Goal: Use online tool/utility: Utilize a website feature to perform a specific function

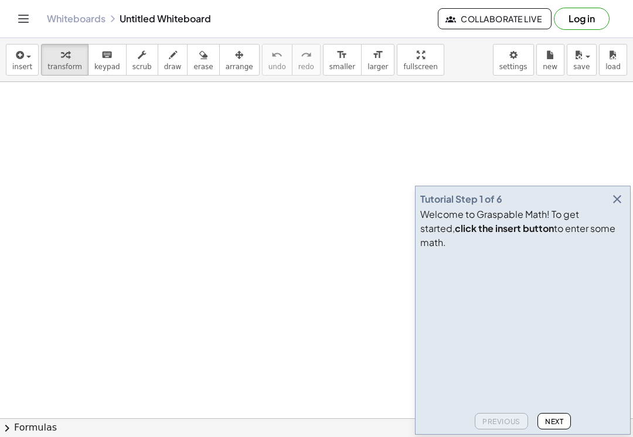
click at [617, 206] on icon "button" at bounding box center [617, 199] width 14 height 14
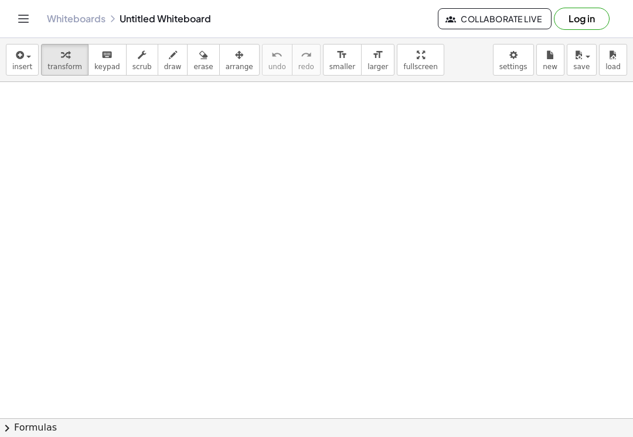
click at [13, 75] on button "insert" at bounding box center [22, 60] width 33 height 32
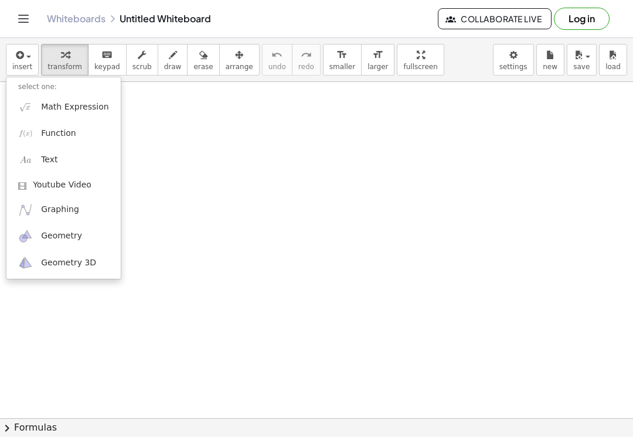
click at [17, 79] on ul "select one: Math Expression Function Text Youtube Video Graphing Geometry Geome…" at bounding box center [63, 178] width 115 height 203
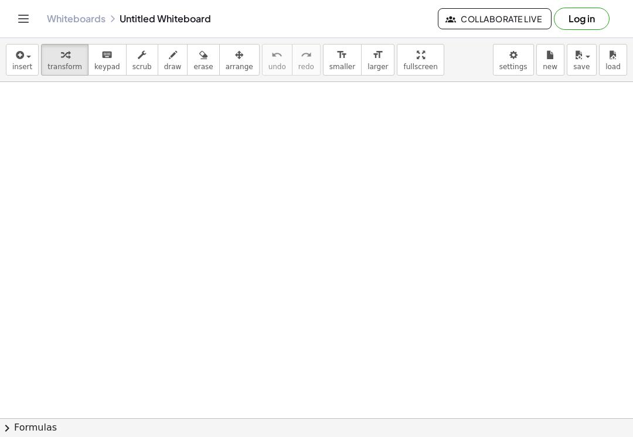
click at [29, 58] on div "button" at bounding box center [22, 54] width 20 height 14
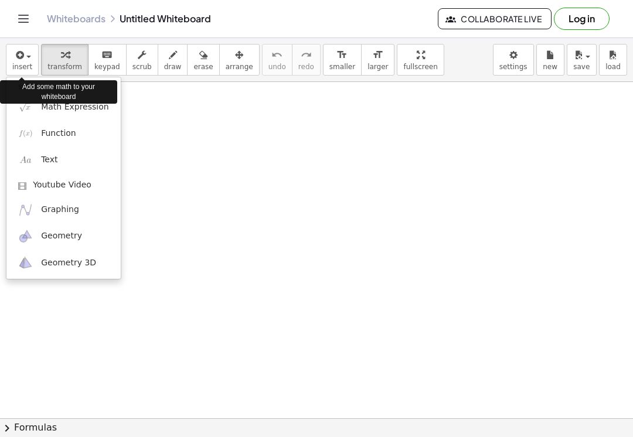
click at [173, 156] on div at bounding box center [316, 218] width 633 height 437
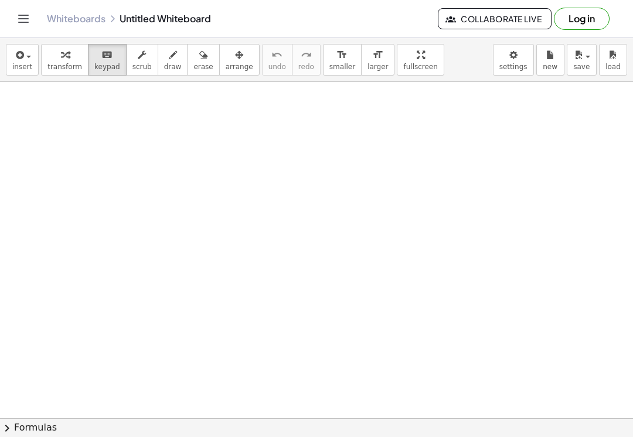
click at [28, 26] on button "Toggle navigation" at bounding box center [23, 18] width 19 height 19
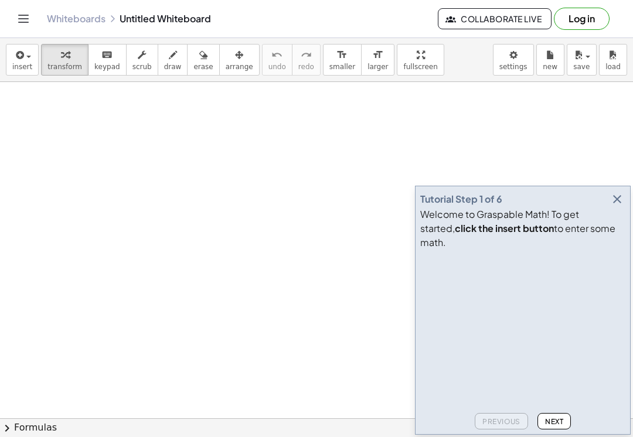
click at [625, 207] on button "button" at bounding box center [617, 199] width 16 height 16
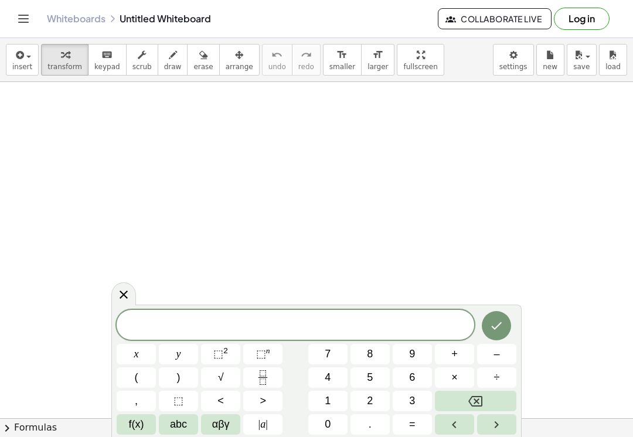
click at [358, 434] on button "." at bounding box center [369, 424] width 39 height 21
click at [477, 399] on icon "Backspace" at bounding box center [475, 401] width 14 height 14
click at [487, 363] on button "–" at bounding box center [496, 354] width 39 height 21
click at [377, 351] on button "8" at bounding box center [369, 354] width 39 height 21
click at [485, 383] on button "÷" at bounding box center [496, 377] width 39 height 21
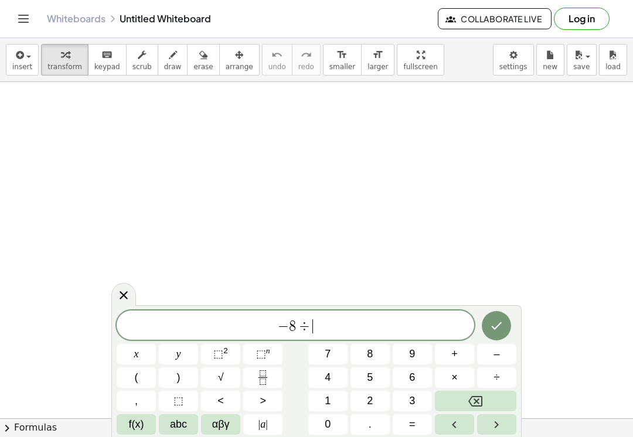
click at [473, 410] on button "Backspace" at bounding box center [475, 401] width 81 height 21
click at [264, 381] on icon "Fraction" at bounding box center [263, 377] width 15 height 15
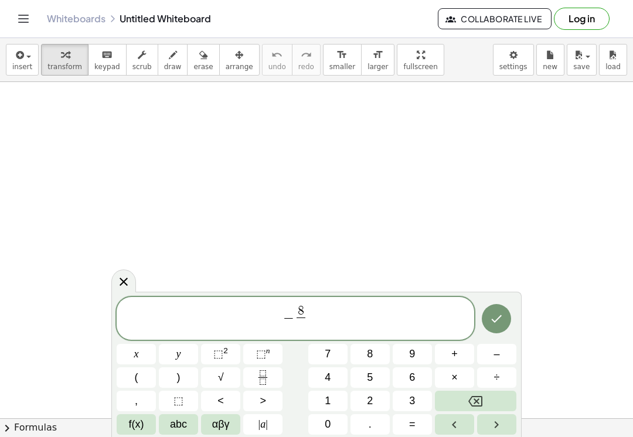
click at [409, 402] on button "3" at bounding box center [412, 401] width 39 height 21
click at [363, 318] on span "− 8 3 ​ ​" at bounding box center [296, 319] width 358 height 31
click at [416, 430] on button "=" at bounding box center [412, 424] width 39 height 21
click at [492, 352] on button "–" at bounding box center [496, 354] width 39 height 21
click at [332, 360] on button "7" at bounding box center [327, 354] width 39 height 21
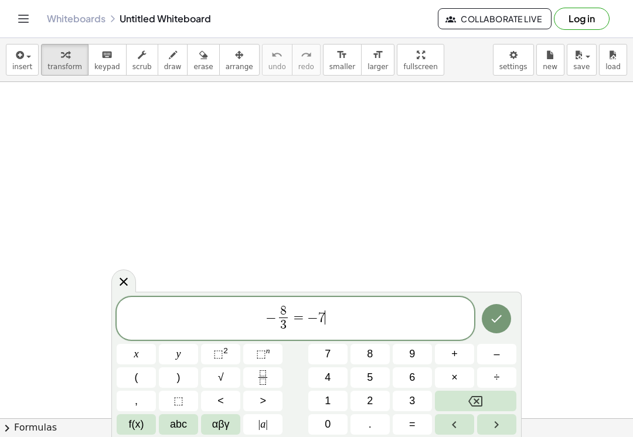
click at [262, 372] on icon "Fraction" at bounding box center [263, 377] width 15 height 15
click at [414, 354] on span "9" at bounding box center [412, 354] width 6 height 16
click at [460, 379] on button "×" at bounding box center [454, 377] width 39 height 21
click at [490, 396] on button "Backspace" at bounding box center [475, 401] width 81 height 21
click at [185, 434] on button "abc" at bounding box center [178, 424] width 39 height 21
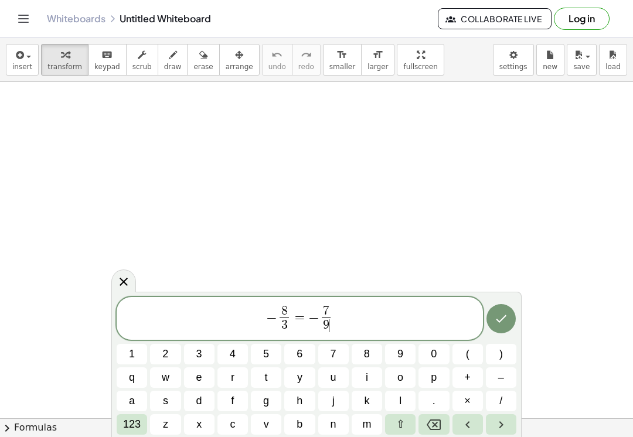
click at [342, 315] on span "− 8 3 ​ = − 7 9 ​ ​" at bounding box center [300, 319] width 366 height 31
click at [200, 427] on span "x" at bounding box center [198, 425] width 5 height 16
click at [499, 375] on span "–" at bounding box center [501, 378] width 6 height 16
click at [130, 357] on span "1" at bounding box center [132, 354] width 6 height 16
click at [134, 434] on button "123" at bounding box center [132, 424] width 30 height 21
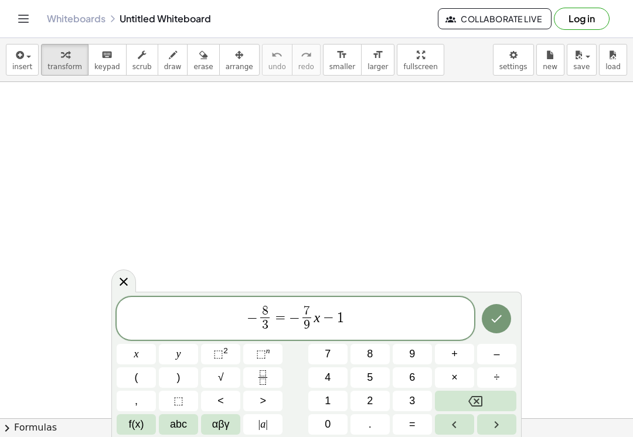
click at [277, 377] on button "Fraction" at bounding box center [262, 377] width 39 height 21
click at [370, 403] on span "2" at bounding box center [370, 401] width 6 height 16
click at [503, 323] on icon "Done" at bounding box center [496, 319] width 14 height 14
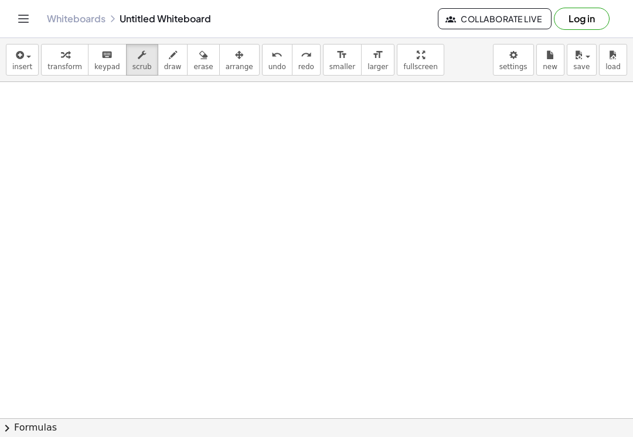
click at [25, 58] on span "button" at bounding box center [25, 56] width 2 height 8
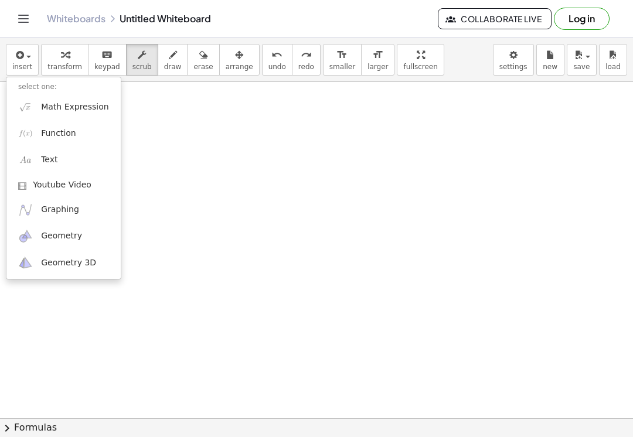
click at [36, 430] on div at bounding box center [316, 218] width 633 height 437
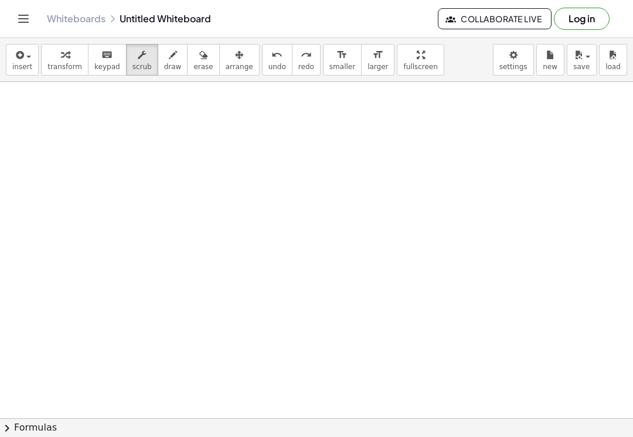
click at [21, 434] on button "chevron_right Formulas" at bounding box center [316, 427] width 633 height 19
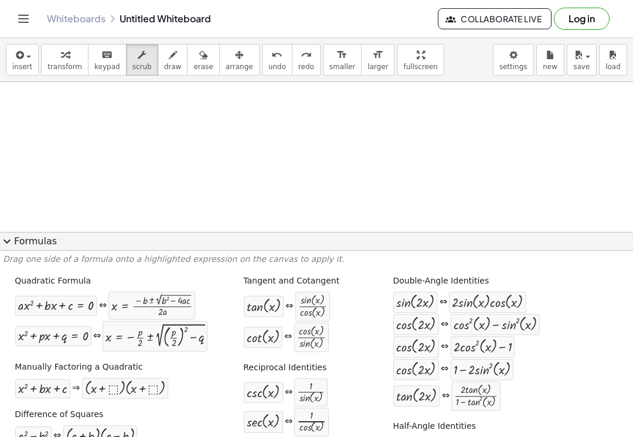
click at [16, 240] on button "expand_more Formulas" at bounding box center [316, 241] width 633 height 19
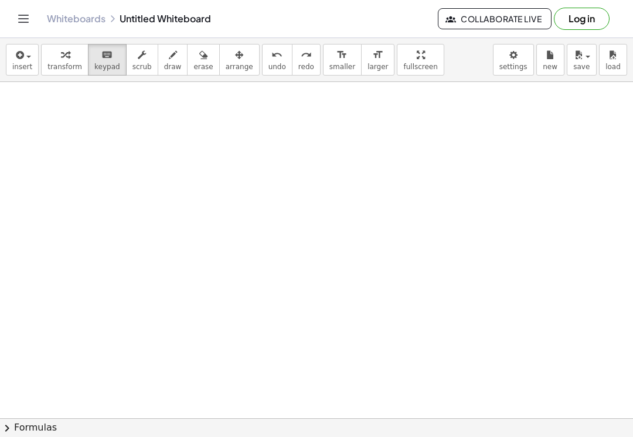
click at [280, 434] on button "chevron_right Formulas" at bounding box center [316, 427] width 633 height 19
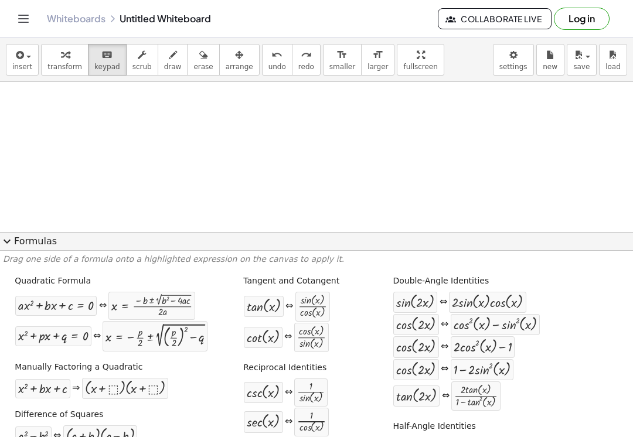
click at [3, 250] on button "expand_more Formulas" at bounding box center [316, 241] width 633 height 19
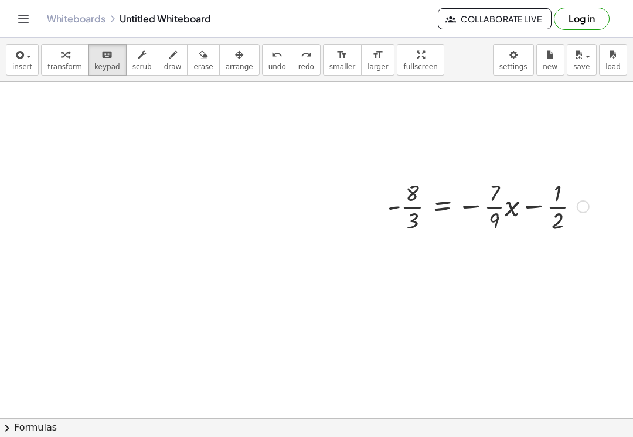
scroll to position [247, 0]
click at [576, 216] on div at bounding box center [488, 205] width 213 height 59
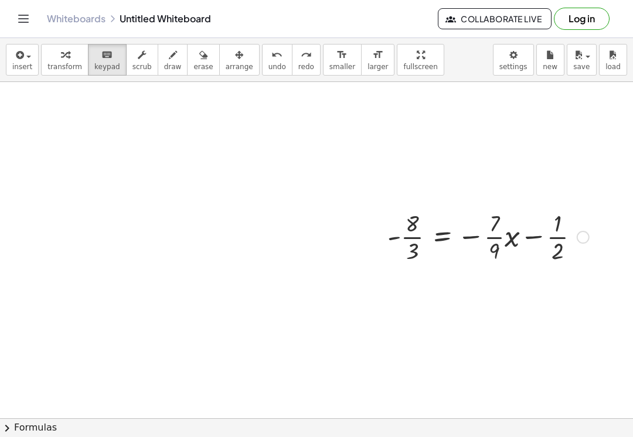
scroll to position [206, 0]
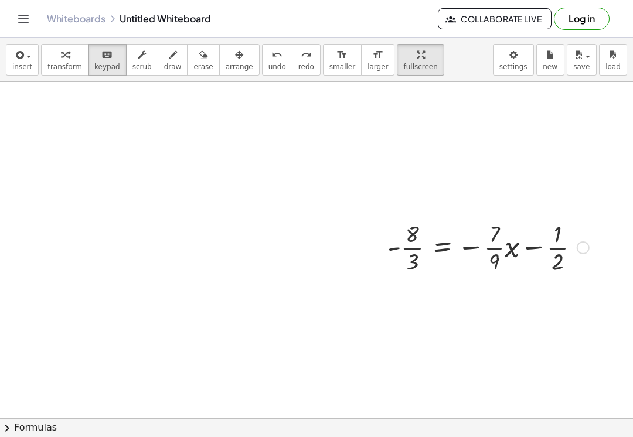
click at [536, 253] on div at bounding box center [488, 246] width 213 height 59
click at [473, 247] on div at bounding box center [488, 246] width 213 height 59
click at [468, 253] on div at bounding box center [488, 246] width 213 height 59
click at [533, 249] on div at bounding box center [488, 246] width 213 height 59
click at [577, 251] on div "Fix a mistake Transform line Copy line as LaTeX Copy derivation as LaTeX Expand…" at bounding box center [583, 247] width 13 height 13
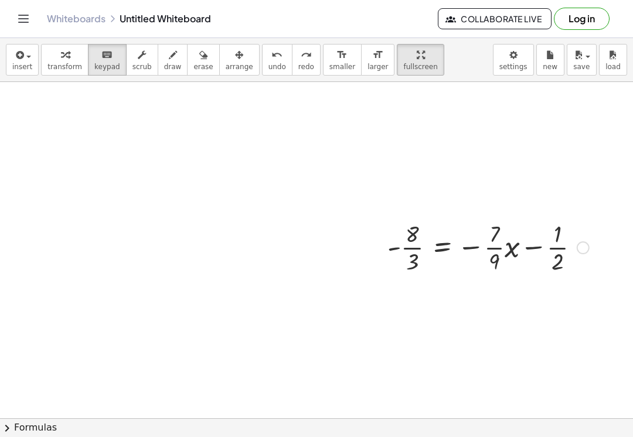
click at [575, 252] on div at bounding box center [488, 246] width 213 height 59
click at [537, 254] on div at bounding box center [488, 246] width 213 height 59
click at [533, 247] on div at bounding box center [488, 246] width 213 height 59
click at [518, 256] on div at bounding box center [488, 246] width 213 height 59
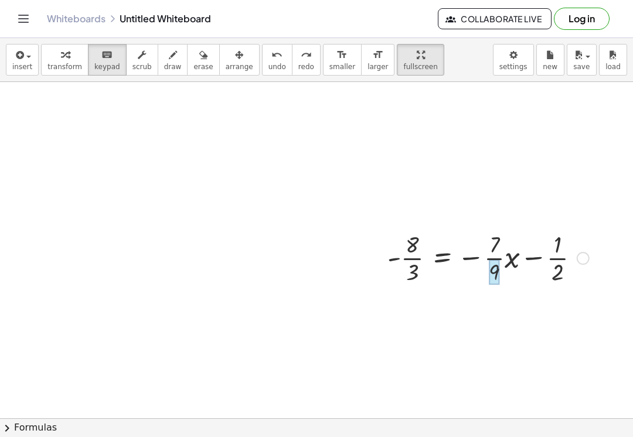
scroll to position [194, 0]
click at [511, 261] on div at bounding box center [488, 258] width 213 height 59
click at [521, 263] on div at bounding box center [488, 258] width 213 height 59
click at [520, 262] on div at bounding box center [488, 258] width 213 height 59
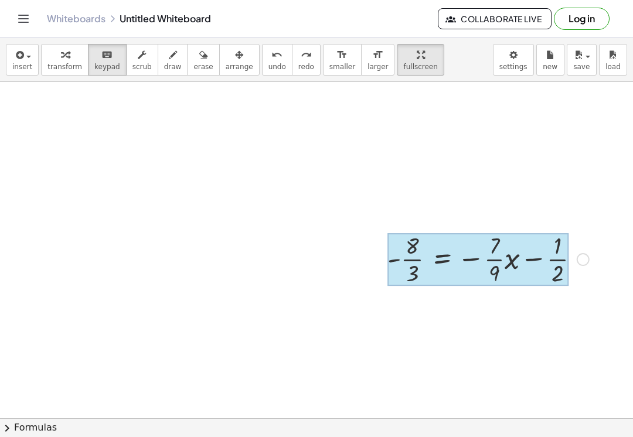
click at [456, 260] on div at bounding box center [477, 259] width 181 height 53
click at [417, 260] on div at bounding box center [477, 259] width 181 height 53
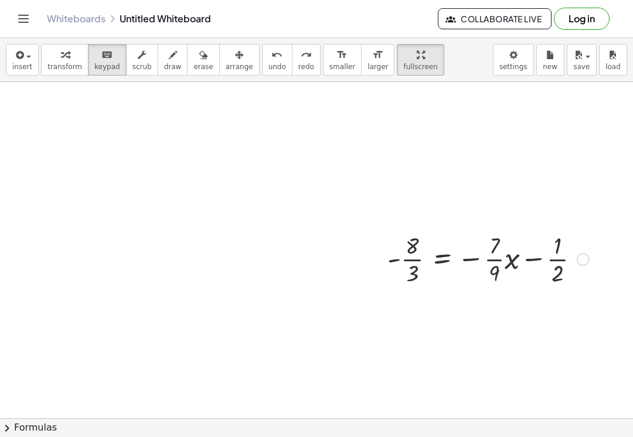
click at [586, 254] on div "Fix a mistake Transform line Copy line as LaTeX Copy derivation as LaTeX Expand…" at bounding box center [583, 259] width 13 height 13
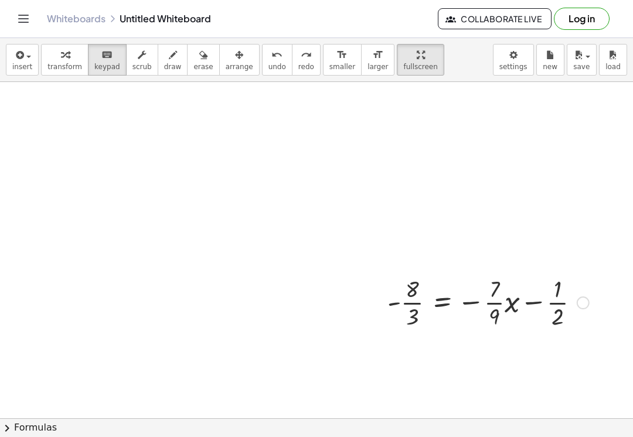
scroll to position [150, 0]
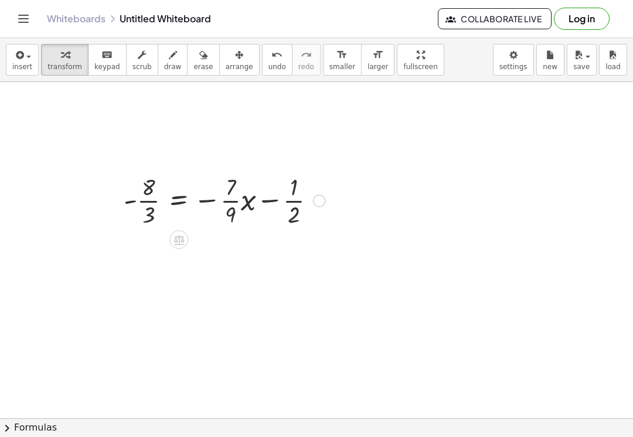
click at [178, 247] on div at bounding box center [178, 239] width 19 height 19
click at [161, 235] on div "−" at bounding box center [155, 239] width 19 height 19
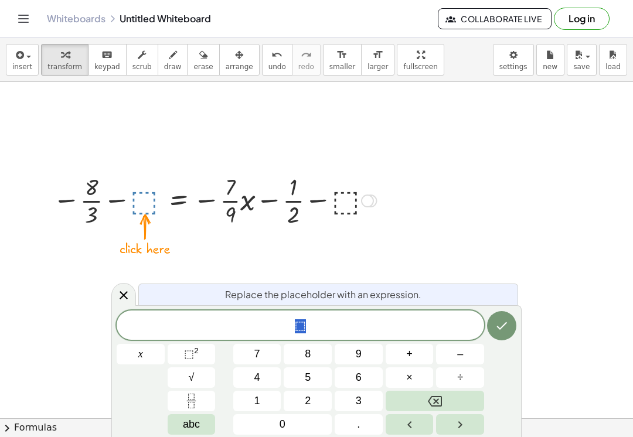
click at [125, 286] on div at bounding box center [123, 294] width 25 height 23
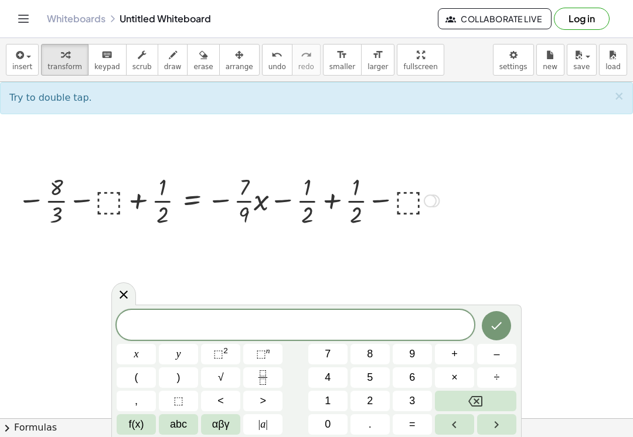
click at [127, 291] on icon at bounding box center [124, 295] width 14 height 14
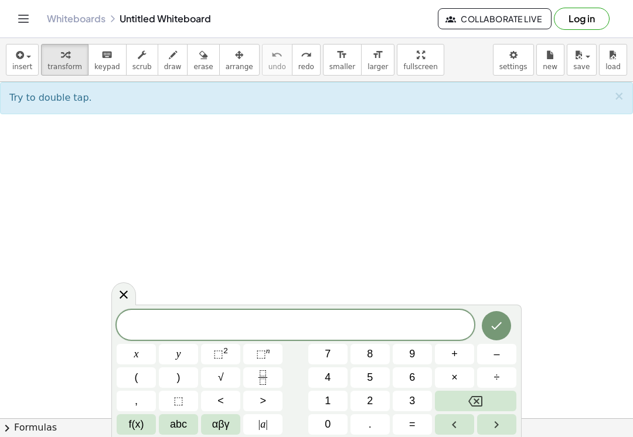
click at [209, 331] on span at bounding box center [296, 326] width 358 height 18
click at [498, 348] on span "–" at bounding box center [497, 354] width 6 height 16
click at [260, 377] on icon "Fraction" at bounding box center [263, 377] width 15 height 15
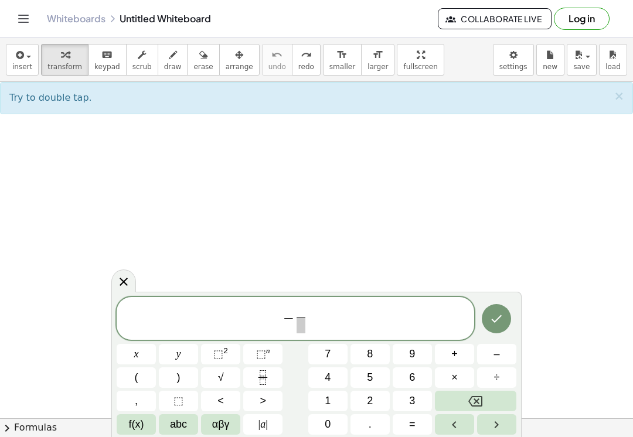
click at [373, 397] on span "2" at bounding box center [370, 401] width 6 height 16
click at [297, 329] on span at bounding box center [301, 326] width 9 height 16
click at [409, 409] on button "3" at bounding box center [412, 401] width 39 height 21
click at [353, 309] on span "− 2 3 ​ ​" at bounding box center [296, 319] width 358 height 31
click at [357, 318] on span "− 2 3 ​ ​" at bounding box center [296, 319] width 358 height 31
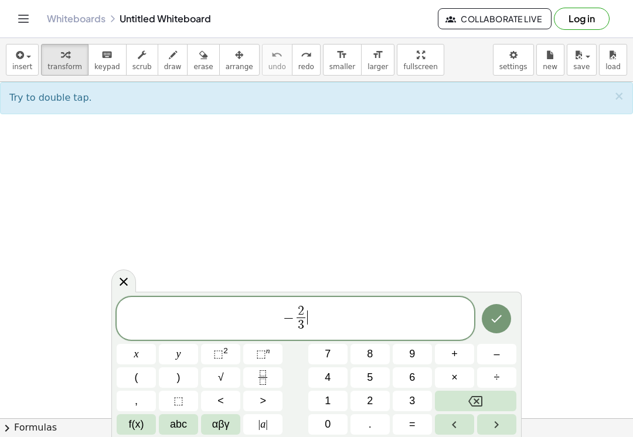
click at [179, 431] on span "abc" at bounding box center [178, 425] width 17 height 16
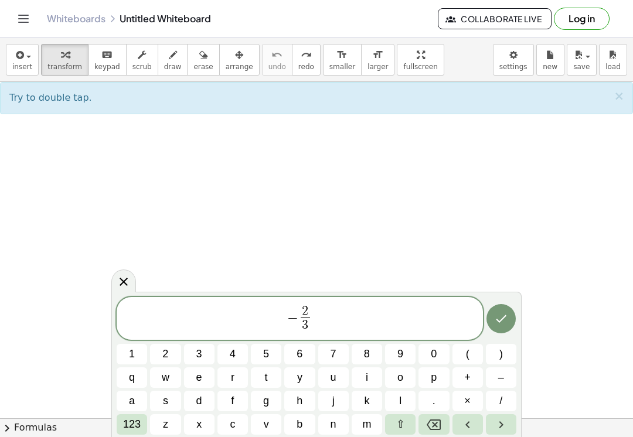
click at [337, 379] on button "u" at bounding box center [333, 377] width 30 height 21
click at [360, 323] on span "− 2 3 ​ u ​" at bounding box center [300, 319] width 366 height 31
click at [499, 372] on span "–" at bounding box center [501, 378] width 6 height 16
click at [407, 349] on button "9" at bounding box center [400, 354] width 30 height 21
click at [135, 432] on span "123" at bounding box center [132, 425] width 18 height 16
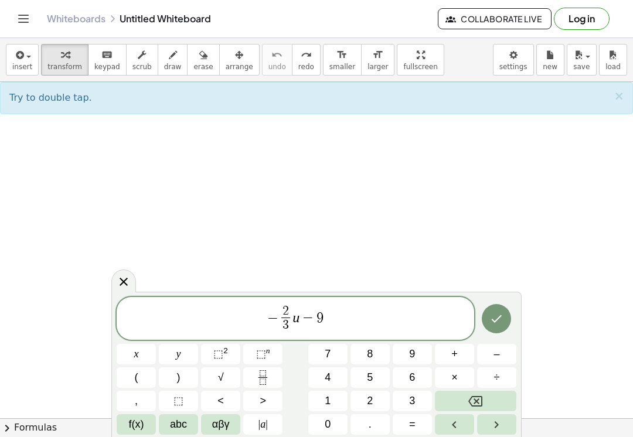
click at [257, 386] on button "Fraction" at bounding box center [262, 377] width 39 height 21
click at [336, 352] on button "7" at bounding box center [327, 354] width 39 height 21
click at [421, 418] on button "=" at bounding box center [412, 424] width 39 height 21
click at [479, 397] on icon "Backspace" at bounding box center [475, 401] width 14 height 14
click at [384, 313] on span "− 2 3 ​ u − 9 7 ​ ​" at bounding box center [296, 319] width 358 height 31
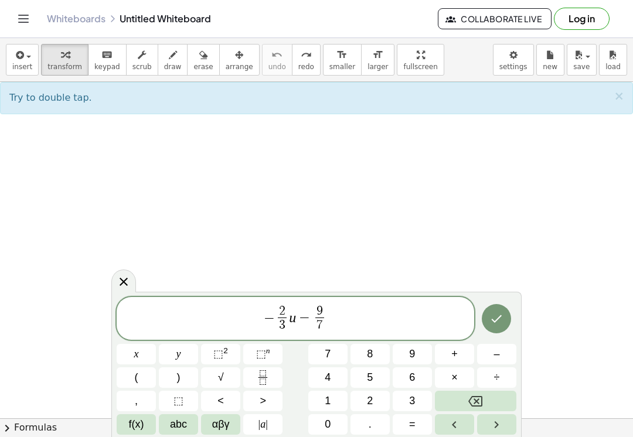
click at [418, 432] on button "=" at bounding box center [412, 424] width 39 height 21
click at [370, 374] on span "5" at bounding box center [370, 378] width 6 height 16
click at [501, 378] on button "÷" at bounding box center [496, 377] width 39 height 21
click at [505, 349] on button "–" at bounding box center [496, 354] width 39 height 21
click at [482, 393] on button "Backspace" at bounding box center [475, 401] width 81 height 21
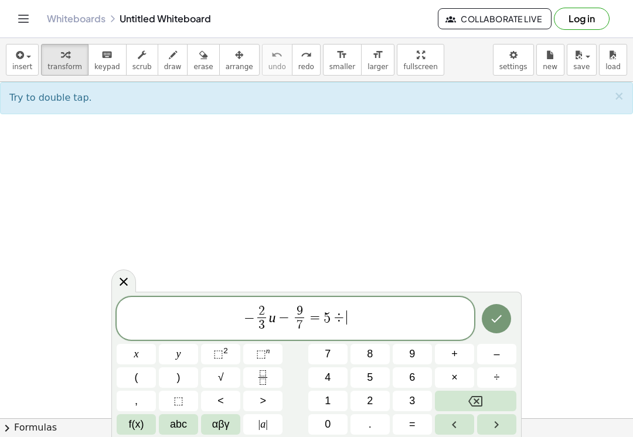
click at [481, 393] on button "Backspace" at bounding box center [475, 401] width 81 height 21
click at [260, 376] on icon "Fraction" at bounding box center [263, 373] width 6 height 6
click at [410, 404] on span "3" at bounding box center [412, 401] width 6 height 16
click at [497, 319] on icon "Done" at bounding box center [496, 319] width 14 height 14
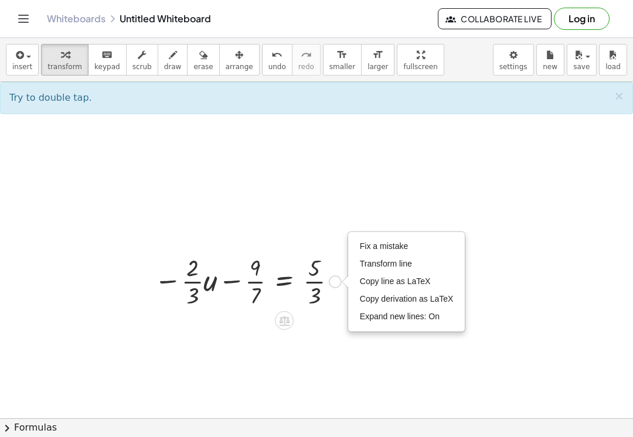
click at [284, 323] on icon at bounding box center [284, 321] width 11 height 10
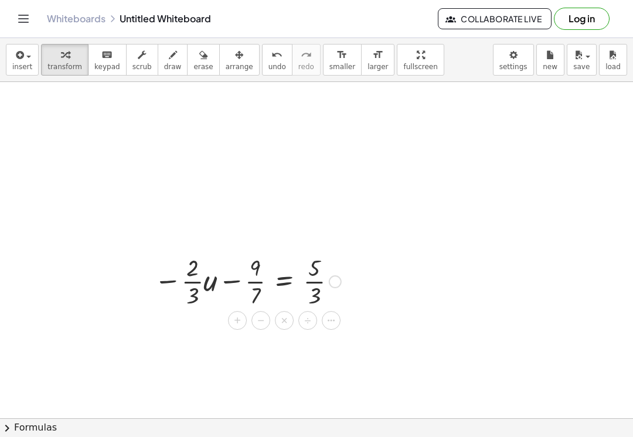
click at [241, 322] on div "+" at bounding box center [237, 320] width 19 height 19
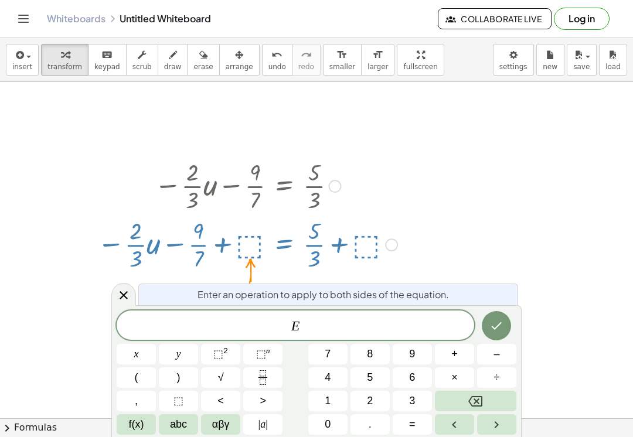
scroll to position [246, 0]
click at [124, 296] on icon at bounding box center [124, 295] width 8 height 8
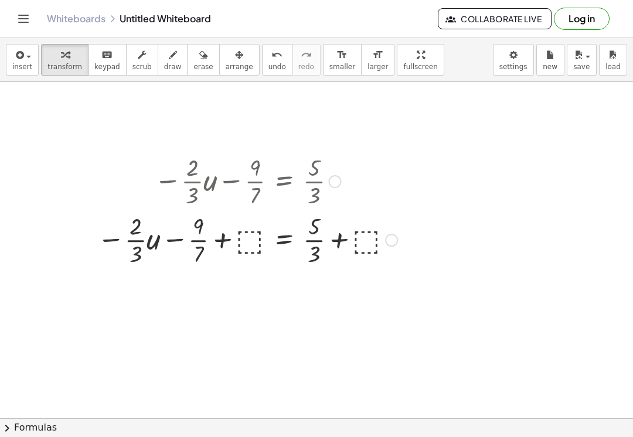
scroll to position [253, 0]
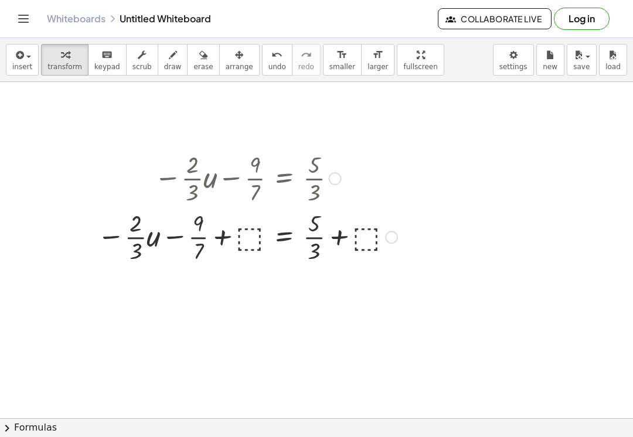
click at [392, 185] on div at bounding box center [247, 177] width 312 height 59
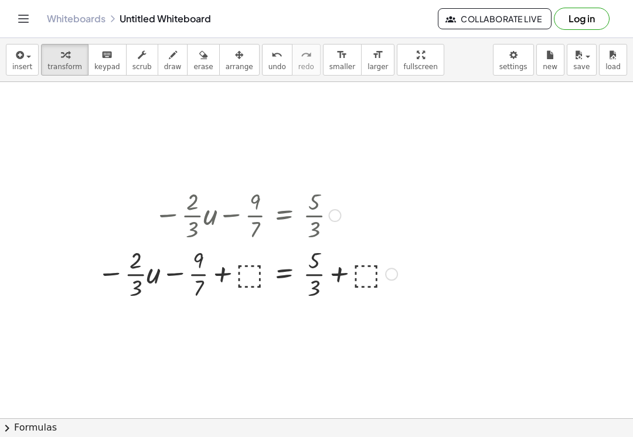
scroll to position [233, 0]
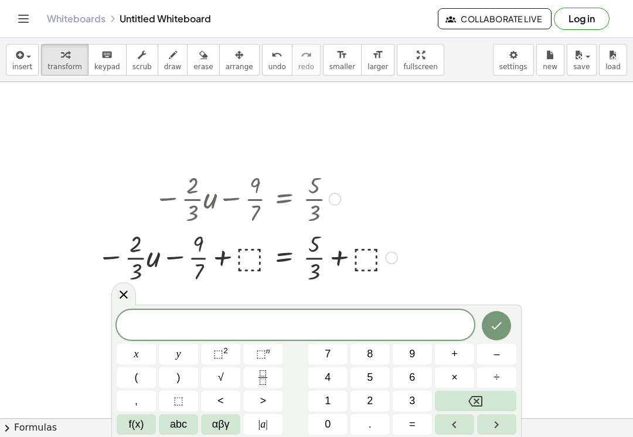
click at [122, 300] on icon at bounding box center [124, 295] width 14 height 14
click at [125, 290] on icon at bounding box center [124, 295] width 14 height 14
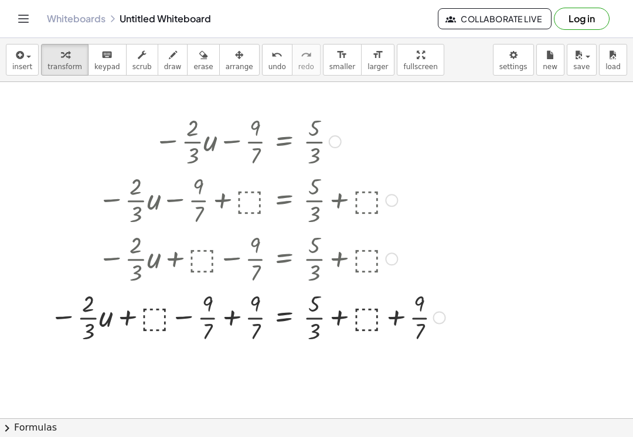
scroll to position [253, 0]
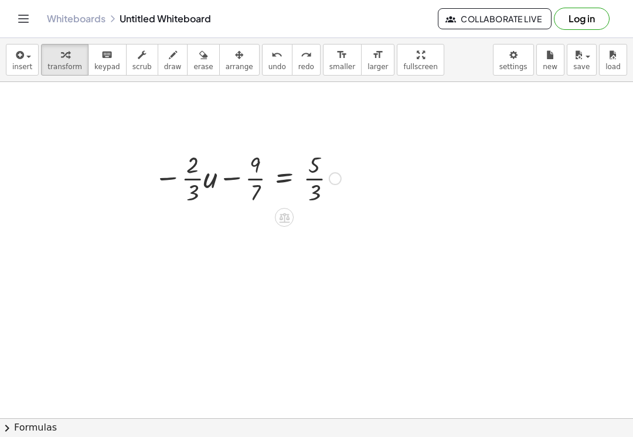
click at [288, 220] on icon at bounding box center [284, 218] width 12 height 12
click at [239, 220] on span "+" at bounding box center [237, 217] width 7 height 17
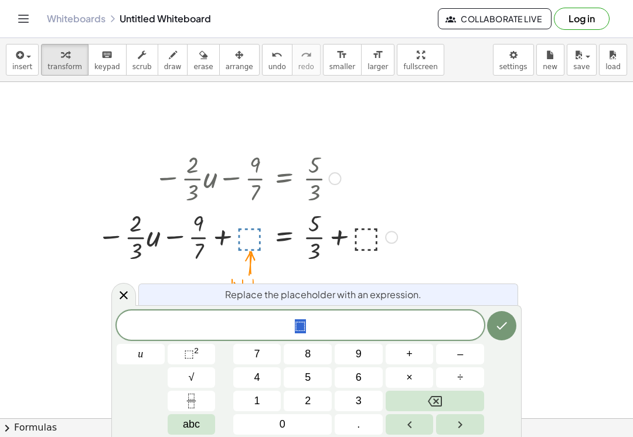
click at [128, 297] on icon at bounding box center [124, 295] width 14 height 14
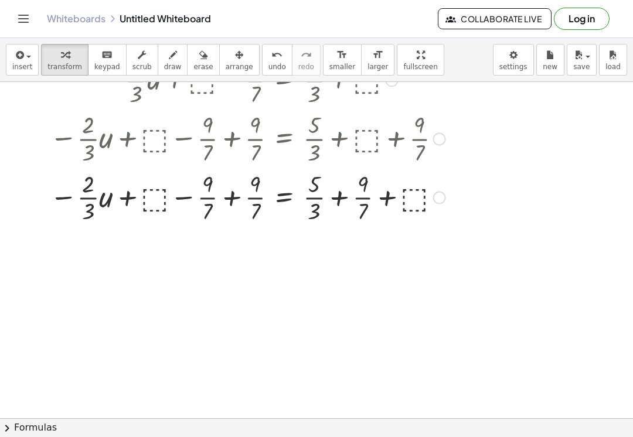
scroll to position [408, 0]
